Goal: Find specific page/section: Find specific page/section

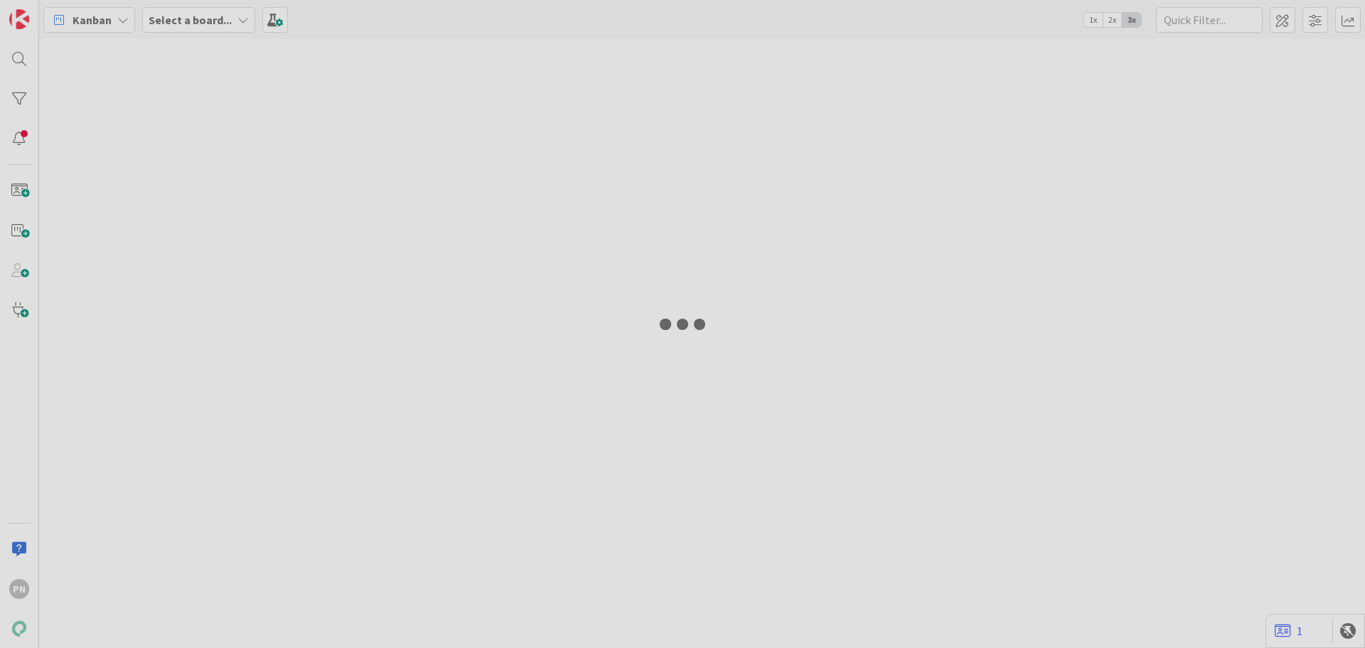
type input "14058"
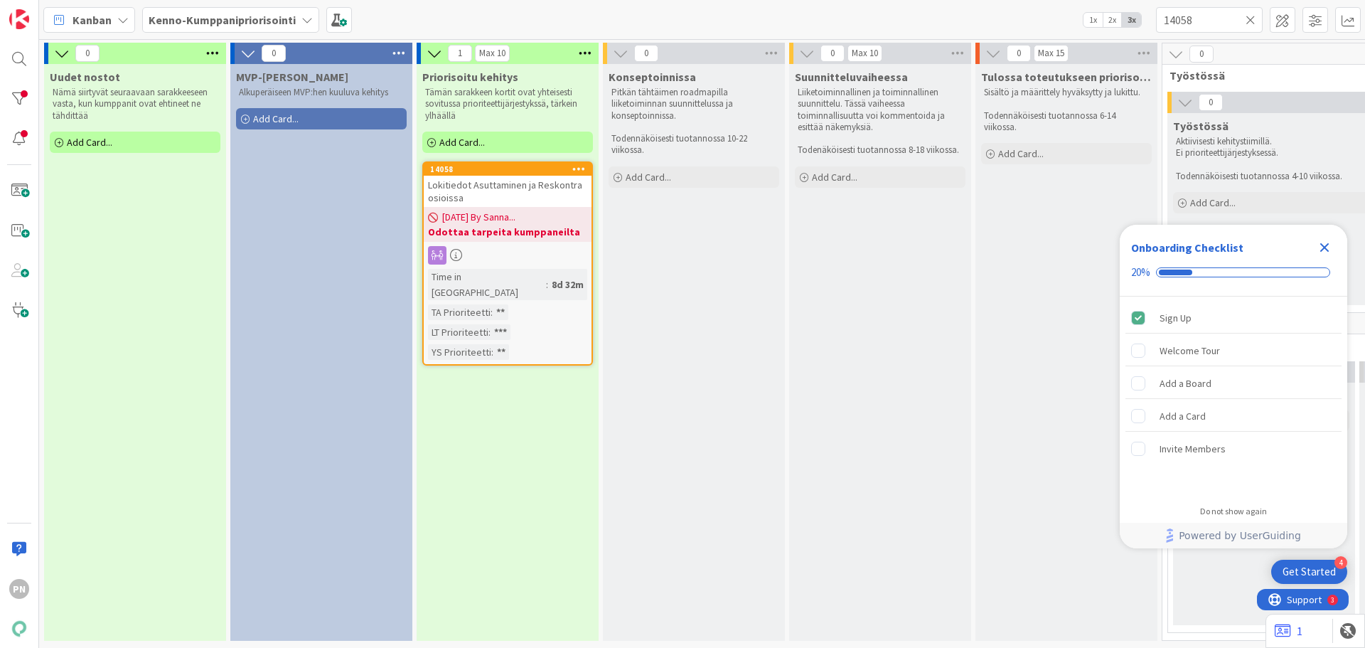
click at [491, 213] on span "[DATE] By Sanna..." at bounding box center [478, 217] width 73 height 15
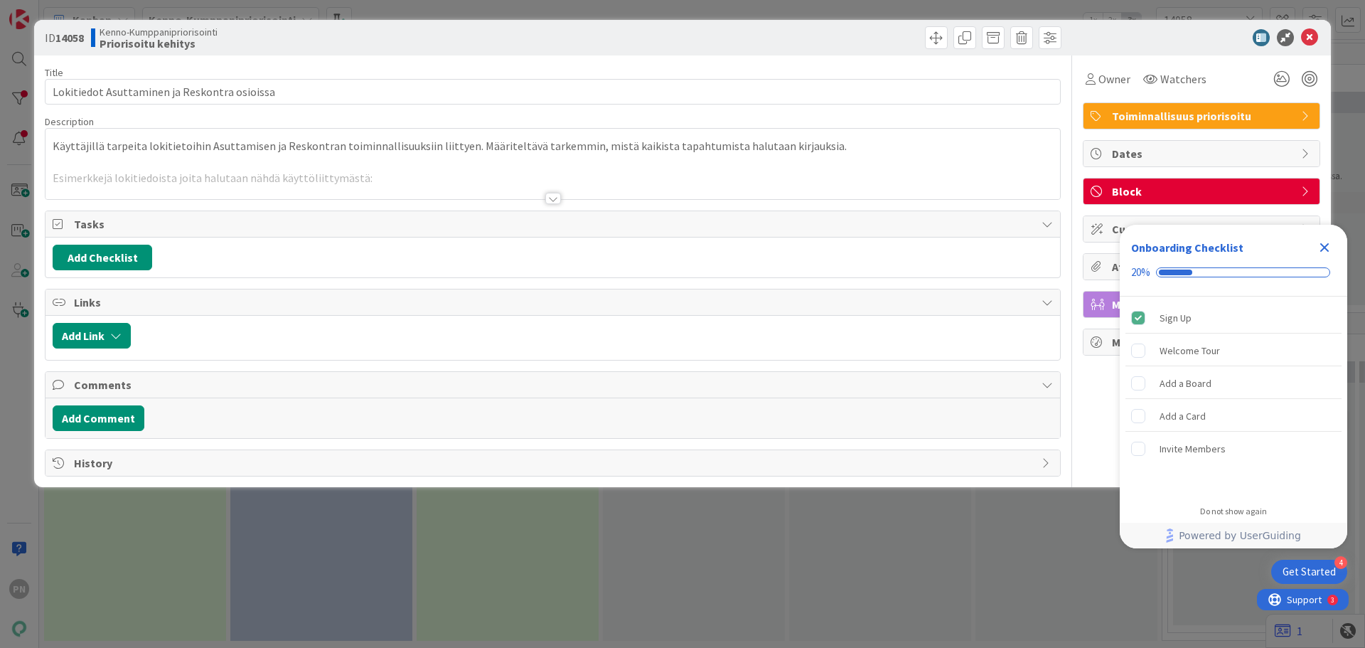
click at [557, 198] on div at bounding box center [553, 198] width 16 height 11
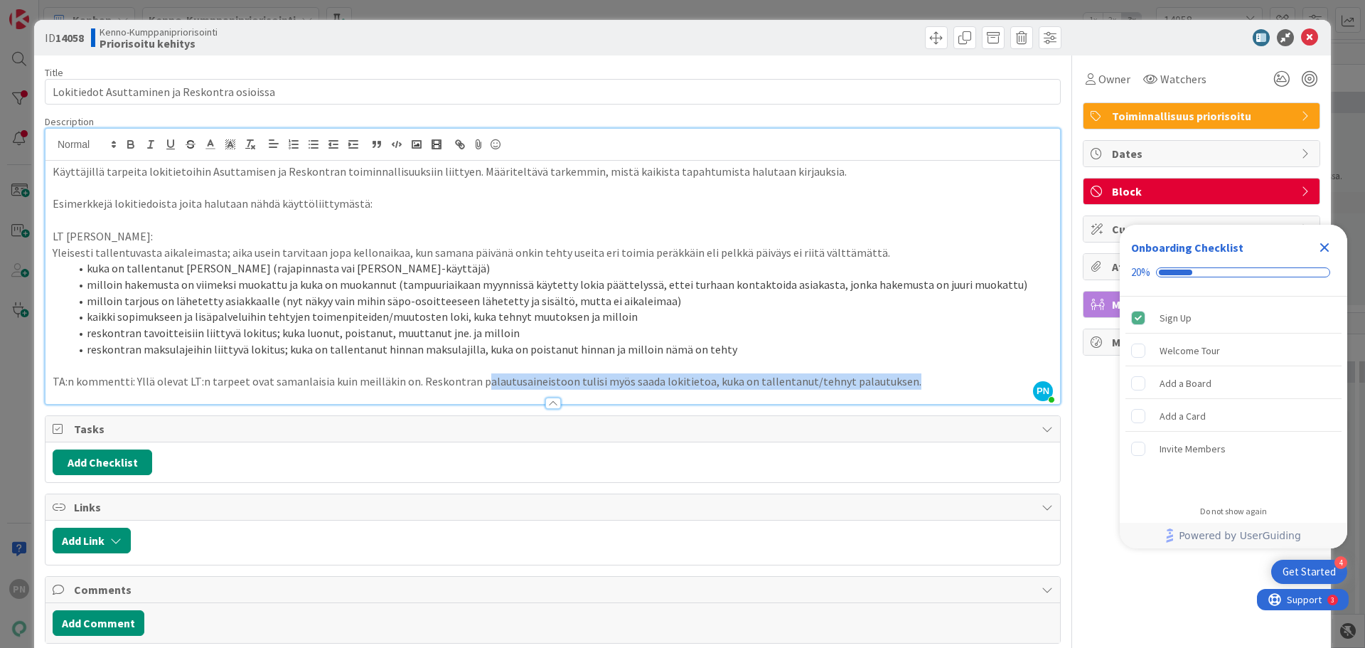
drag, startPoint x: 890, startPoint y: 381, endPoint x: 475, endPoint y: 378, distance: 414.6
click at [475, 378] on p "TA:n kommentti: Yllä olevat LT:n tarpeet ovat samanlaisia kuin meilläkin on. Re…" at bounding box center [553, 381] width 1000 height 16
click at [722, 351] on li "reskontran maksulajeihin liittyvä lokitus; kuka on tallentanut hinnan maksulaji…" at bounding box center [561, 349] width 983 height 16
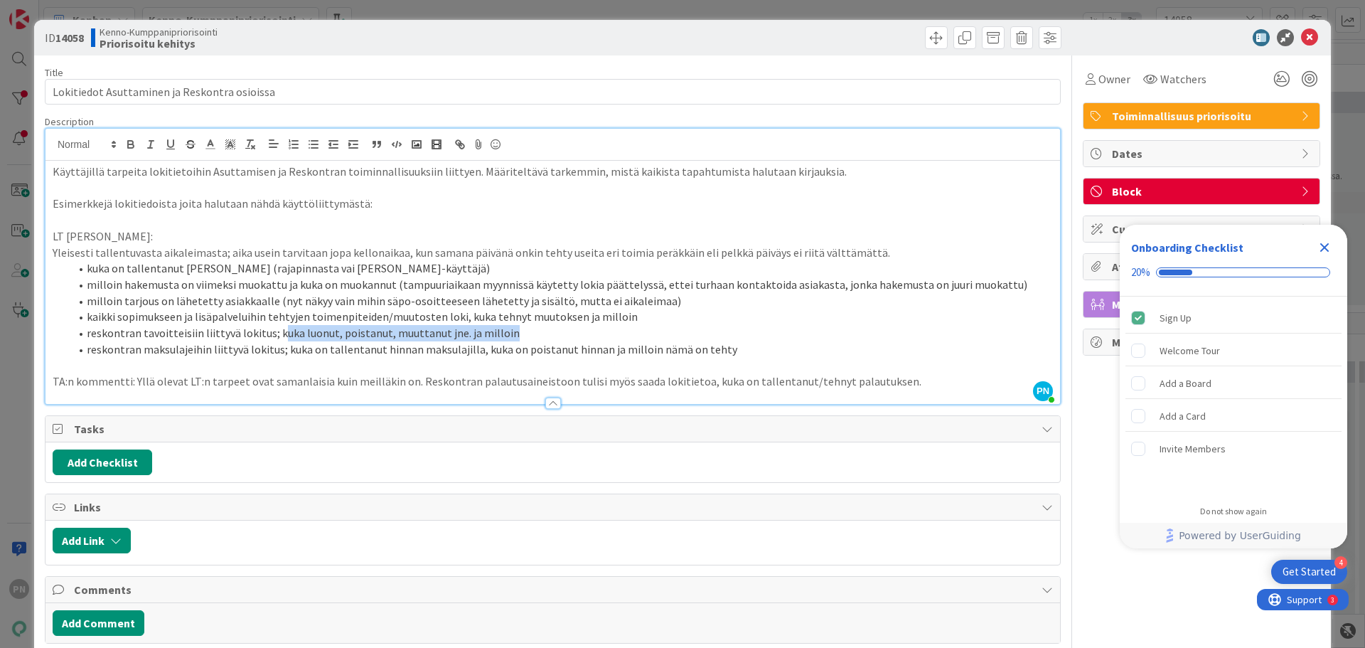
drag, startPoint x: 502, startPoint y: 336, endPoint x: 277, endPoint y: 330, distance: 224.8
click at [277, 330] on li "reskontran tavoitteisiin liittyvä lokitus; kuka luonut, poistanut, muuttanut jn…" at bounding box center [561, 333] width 983 height 16
click at [250, 336] on li "reskontran tavoitteisiin liittyvä lokitus; kuka luonut, poistanut, muuttanut jn…" at bounding box center [561, 333] width 983 height 16
drag, startPoint x: 197, startPoint y: 333, endPoint x: 506, endPoint y: 331, distance: 308.6
click at [506, 331] on li "reskontran tavoitteisiin liittyvä lokitus; kuka luonut, poistanut, muuttanut jn…" at bounding box center [561, 333] width 983 height 16
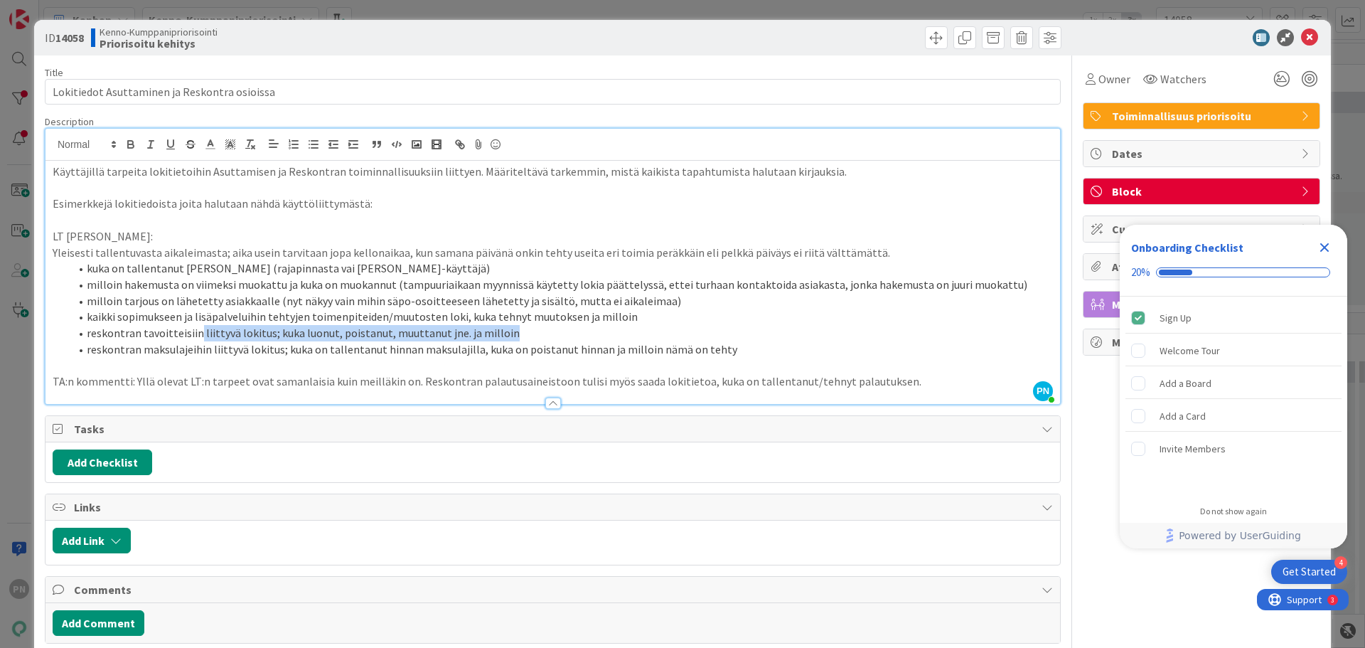
copy li "liittyvä lokitus; kuka luonut, poistanut, muuttanut jne. ja milloin"
click at [1301, 35] on icon at bounding box center [1309, 37] width 17 height 17
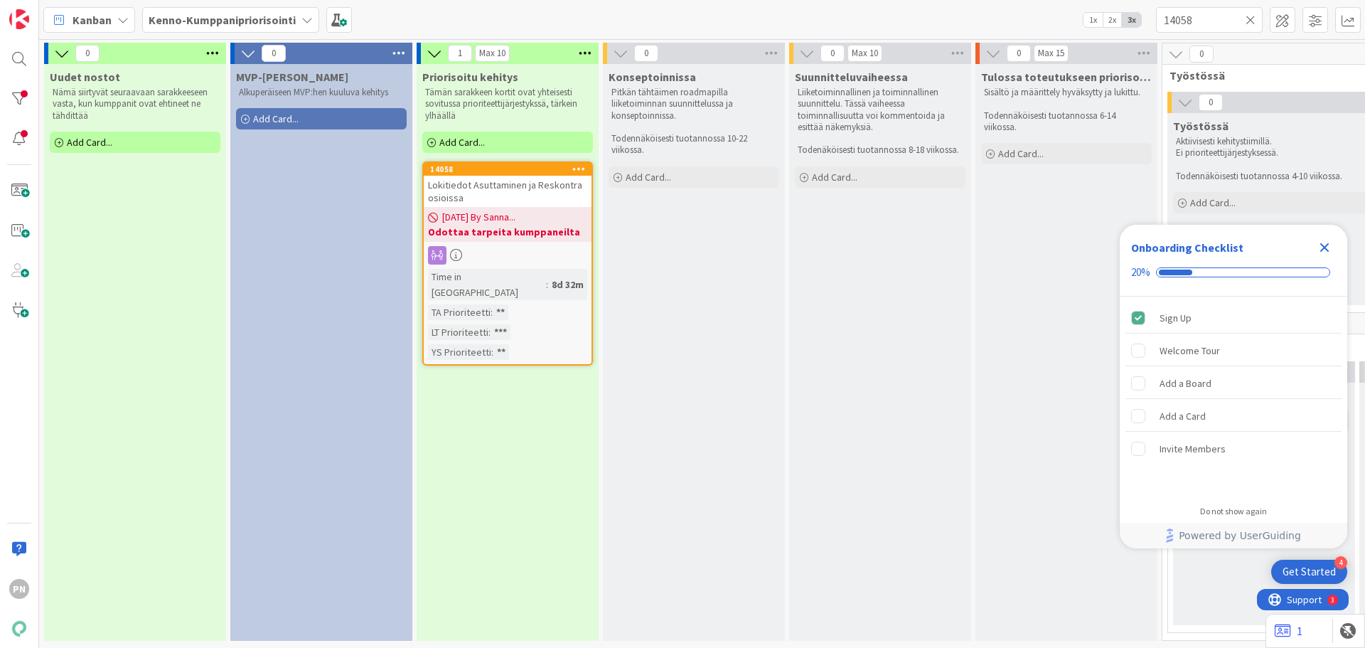
click at [466, 563] on div "Priorisoitu kehitys Tämän sarakkeen kortit ovat yhteisesti sovitussa prioriteet…" at bounding box center [508, 352] width 182 height 577
click at [491, 192] on div "Lokitiedot Asuttaminen ja Reskontra osioissa" at bounding box center [508, 191] width 168 height 31
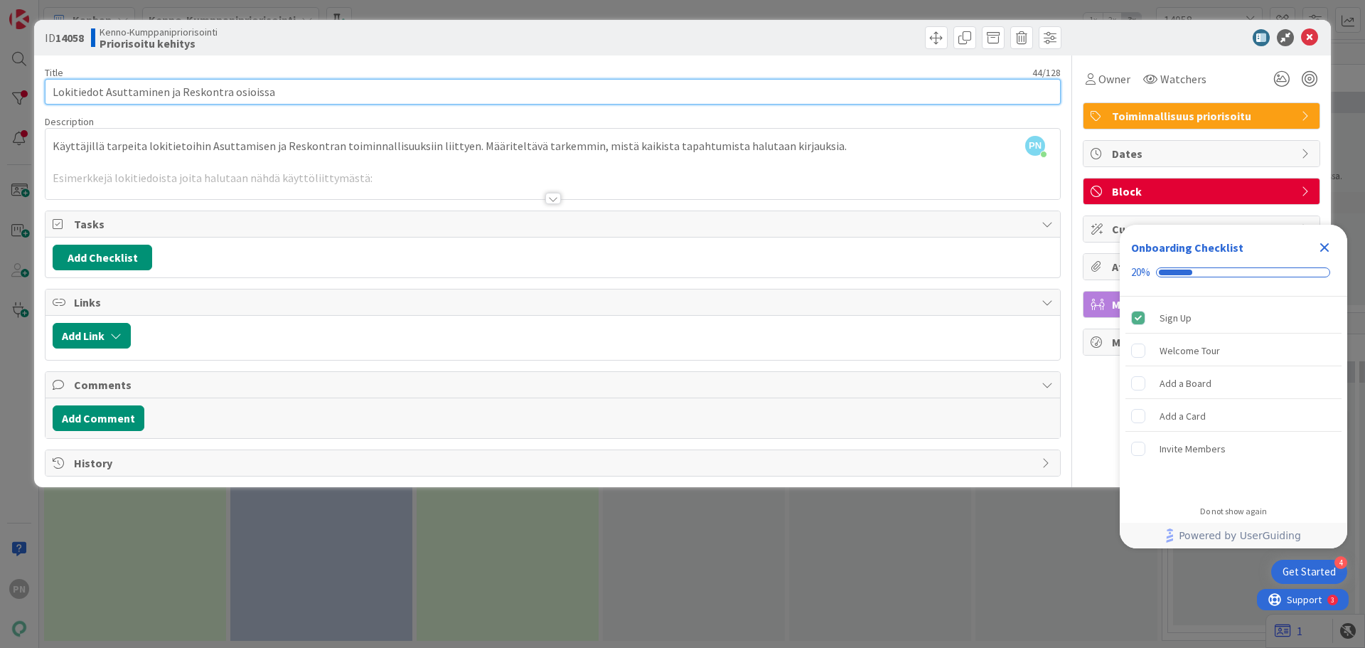
drag, startPoint x: 271, startPoint y: 98, endPoint x: 34, endPoint y: 90, distance: 236.9
click at [34, 90] on div "ID 14058 Kenno-Kumppanipriorisointi Priorisoitu kehitys Title 44 / 128 Lokitied…" at bounding box center [682, 253] width 1297 height 467
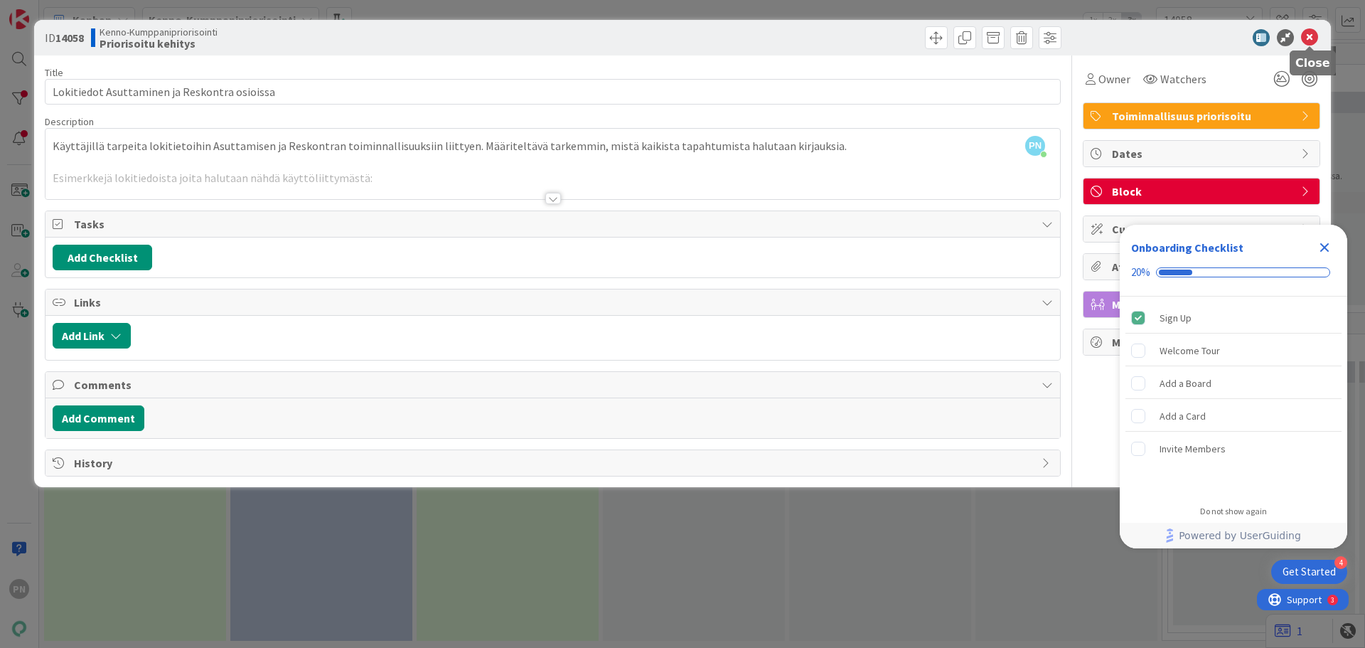
click at [1313, 37] on icon at bounding box center [1309, 37] width 17 height 17
